Goal: Task Accomplishment & Management: Use online tool/utility

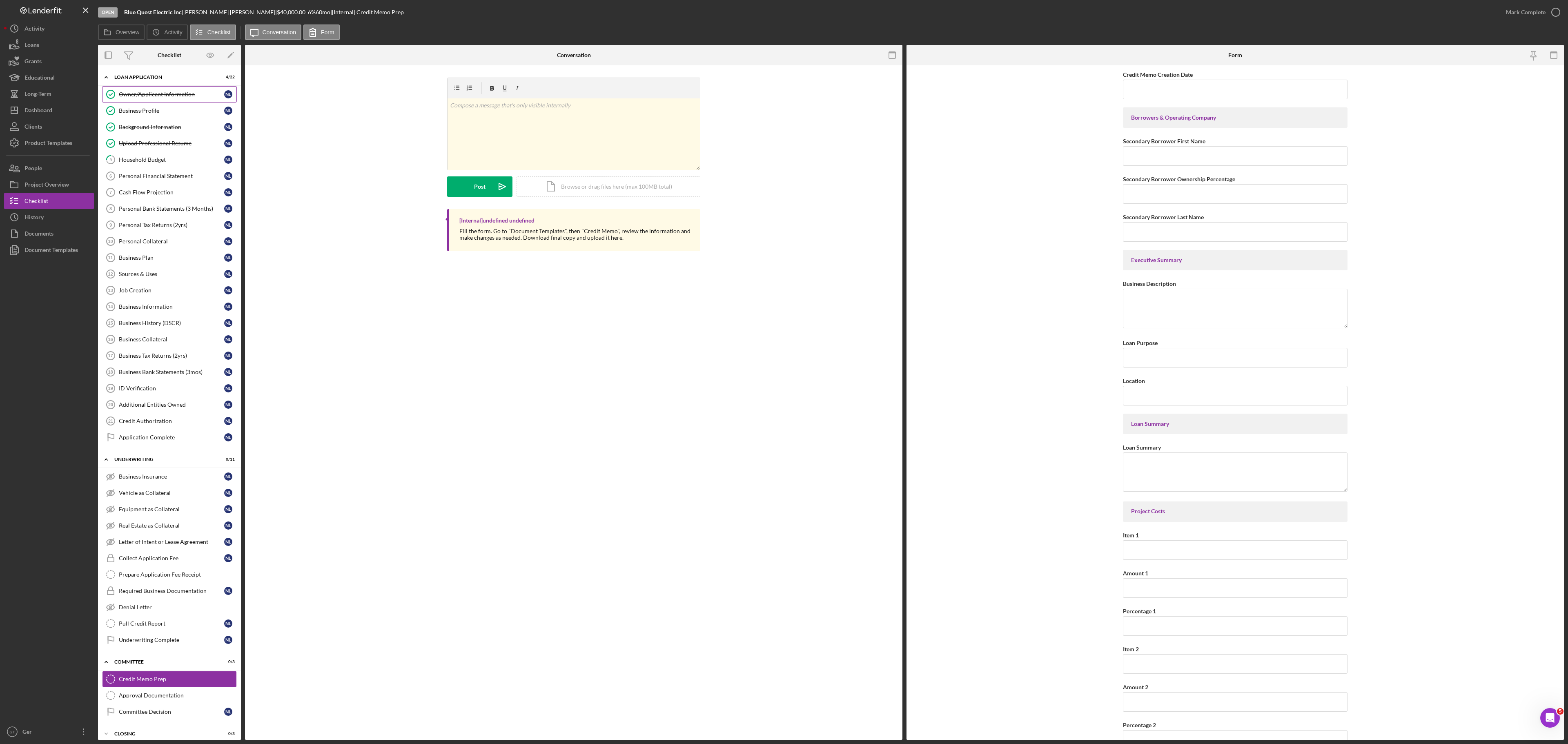
scroll to position [2809, 0]
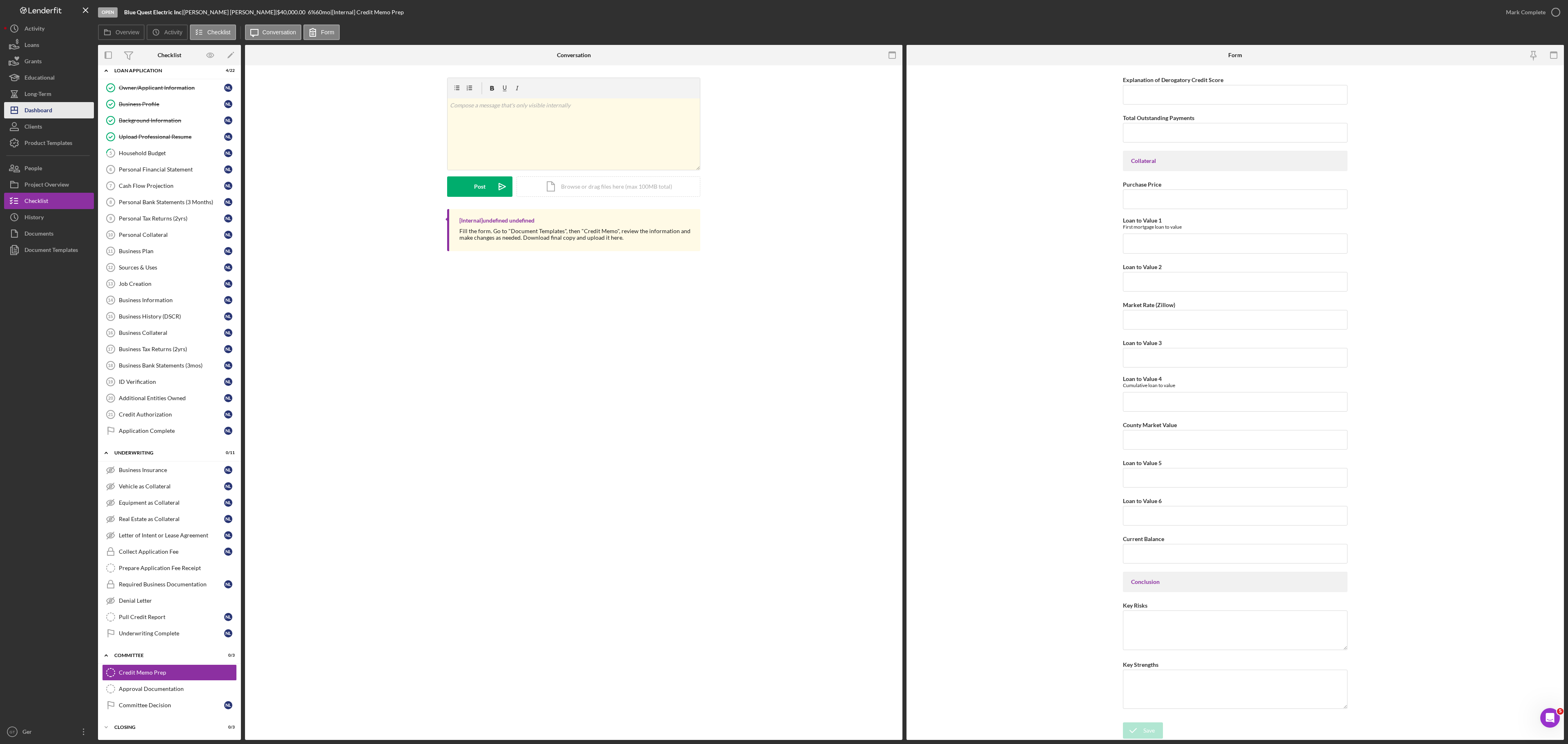
click at [58, 105] on button "Icon/Dashboard Dashboard" at bounding box center [49, 110] width 90 height 16
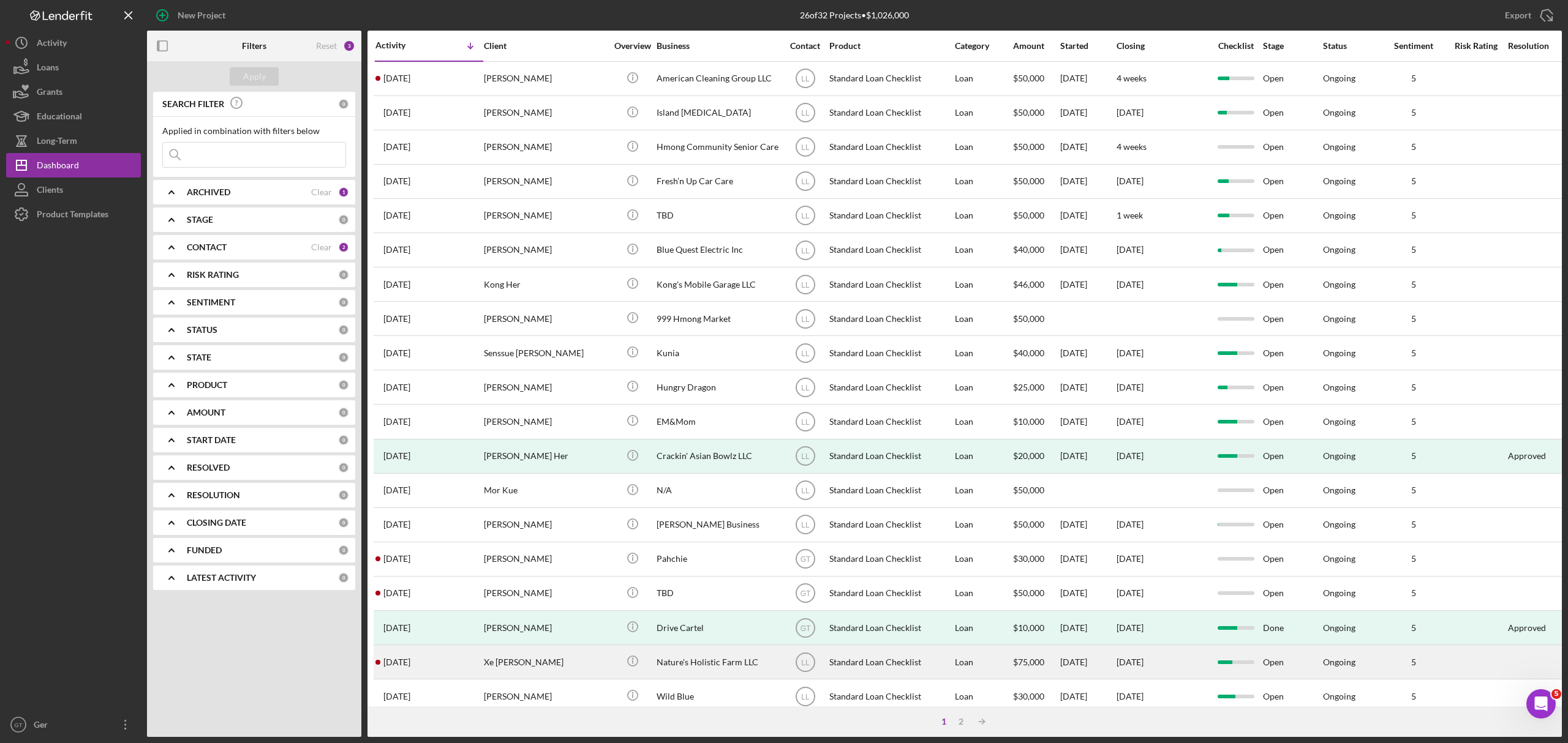
click at [704, 666] on div "Nature's Holistic Farm LLC" at bounding box center [718, 663] width 122 height 33
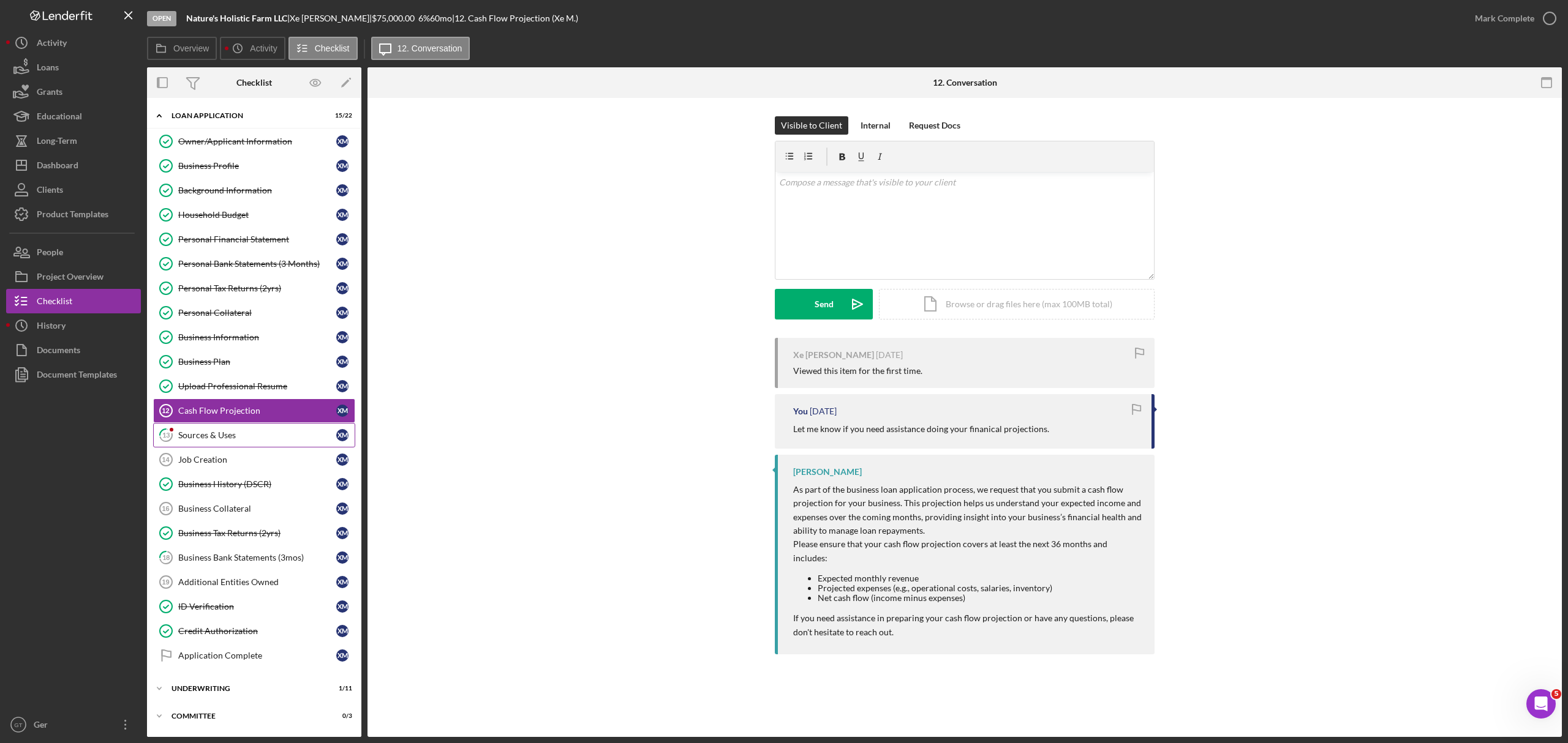
click at [216, 445] on link "13 Sources & Uses X M" at bounding box center [254, 435] width 202 height 25
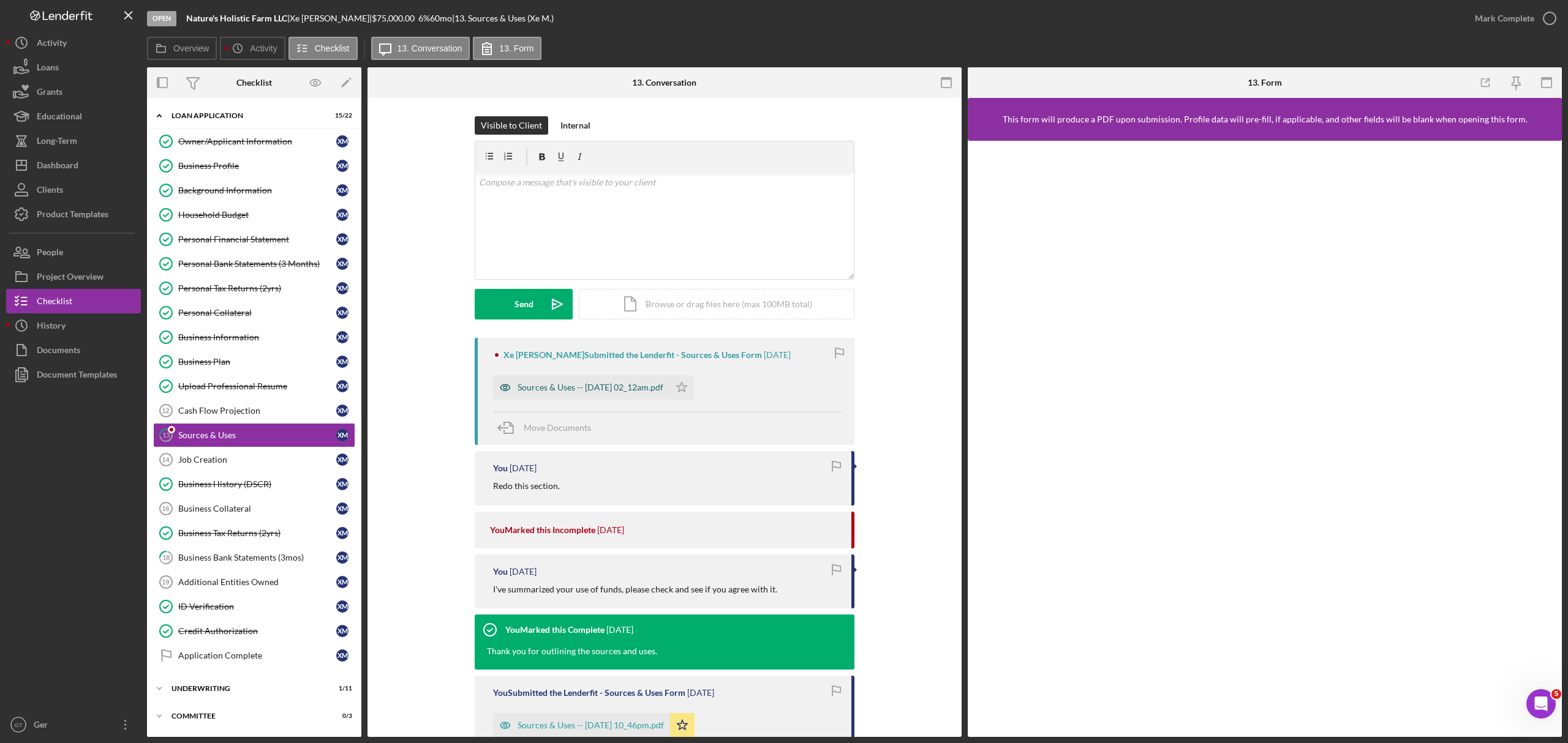
click at [553, 388] on div "Sources & Uses -- [DATE] 02_12am.pdf" at bounding box center [591, 387] width 146 height 10
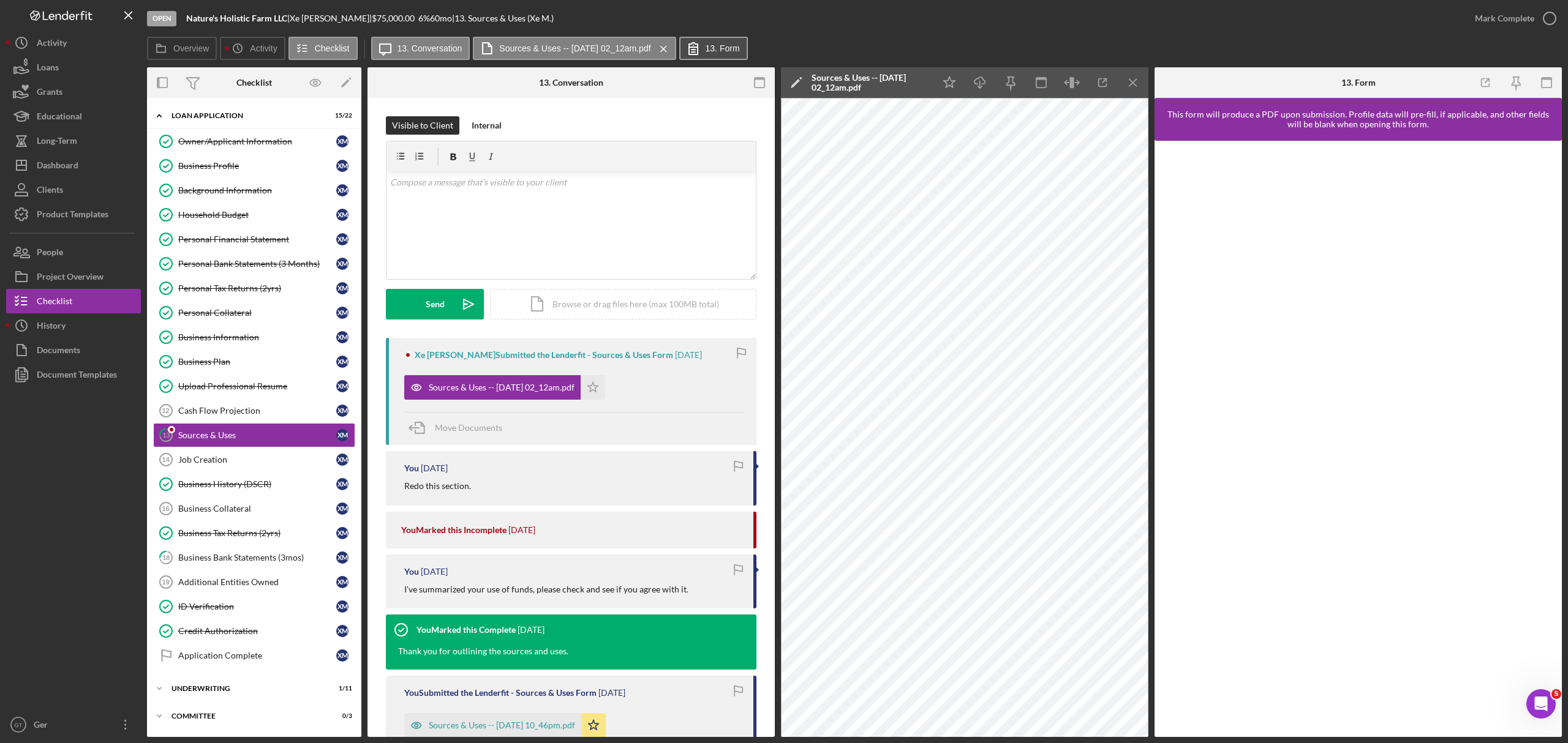
click at [709, 46] on icon at bounding box center [694, 48] width 31 height 31
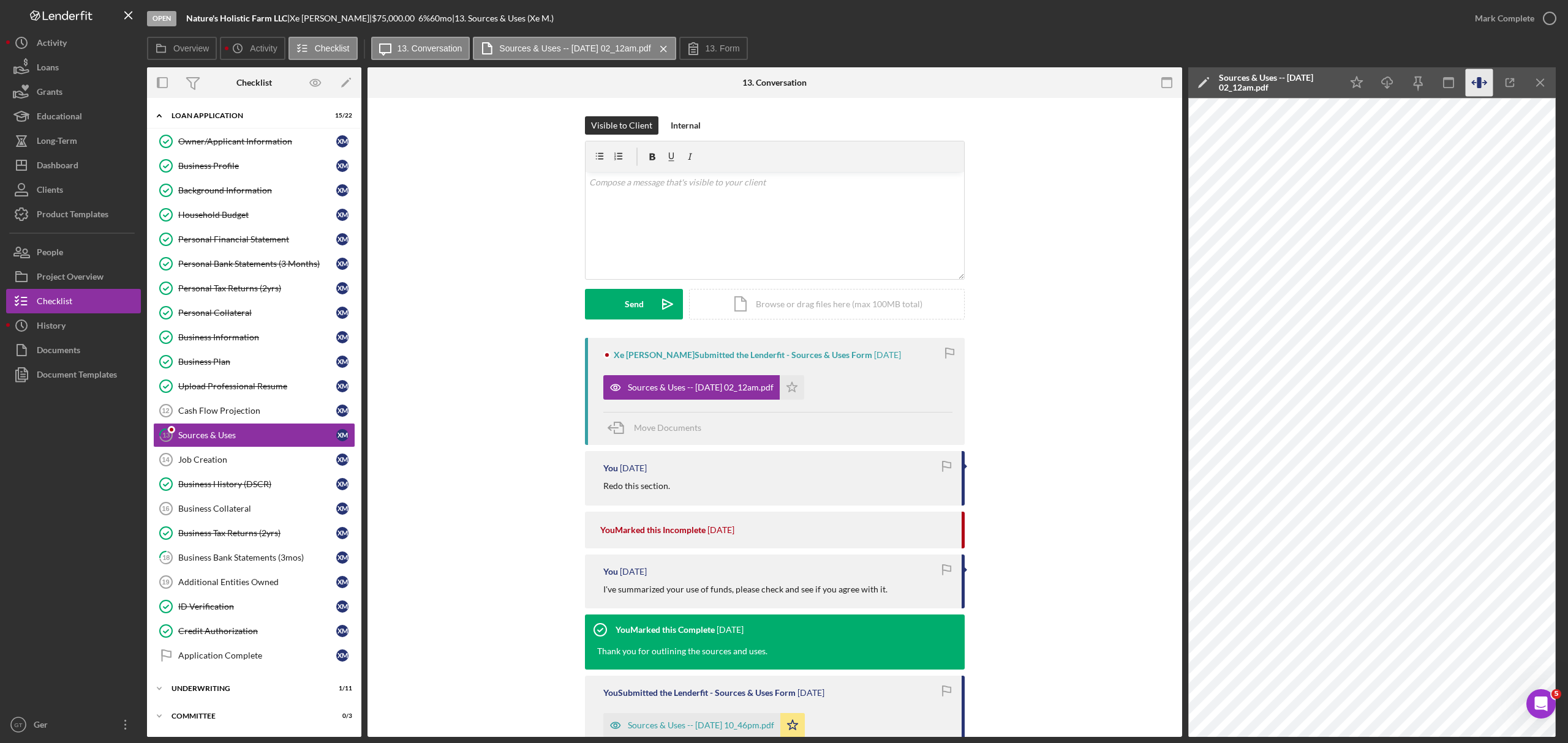
click at [1486, 89] on icon "button" at bounding box center [1479, 83] width 27 height 27
